Goal: Entertainment & Leisure: Consume media (video, audio)

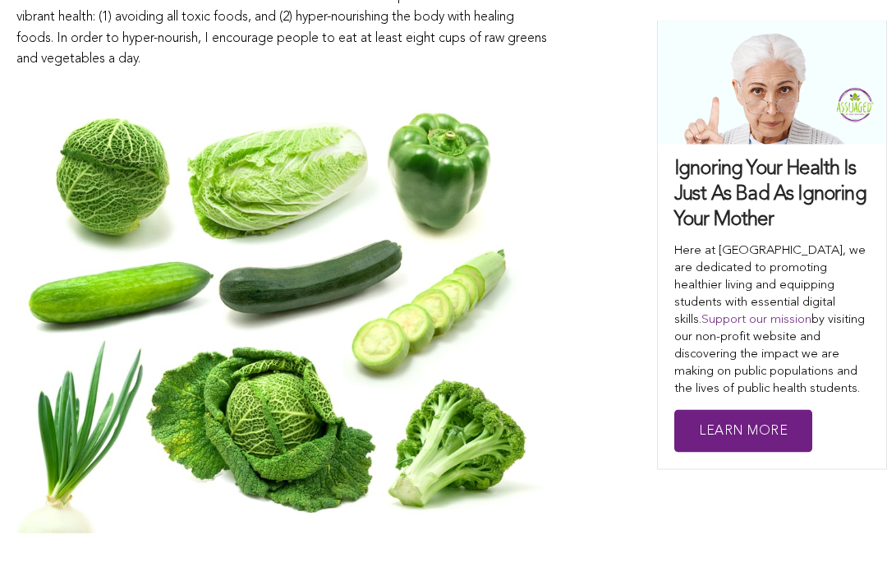
scroll to position [3402, 0]
